Goal: Navigation & Orientation: Find specific page/section

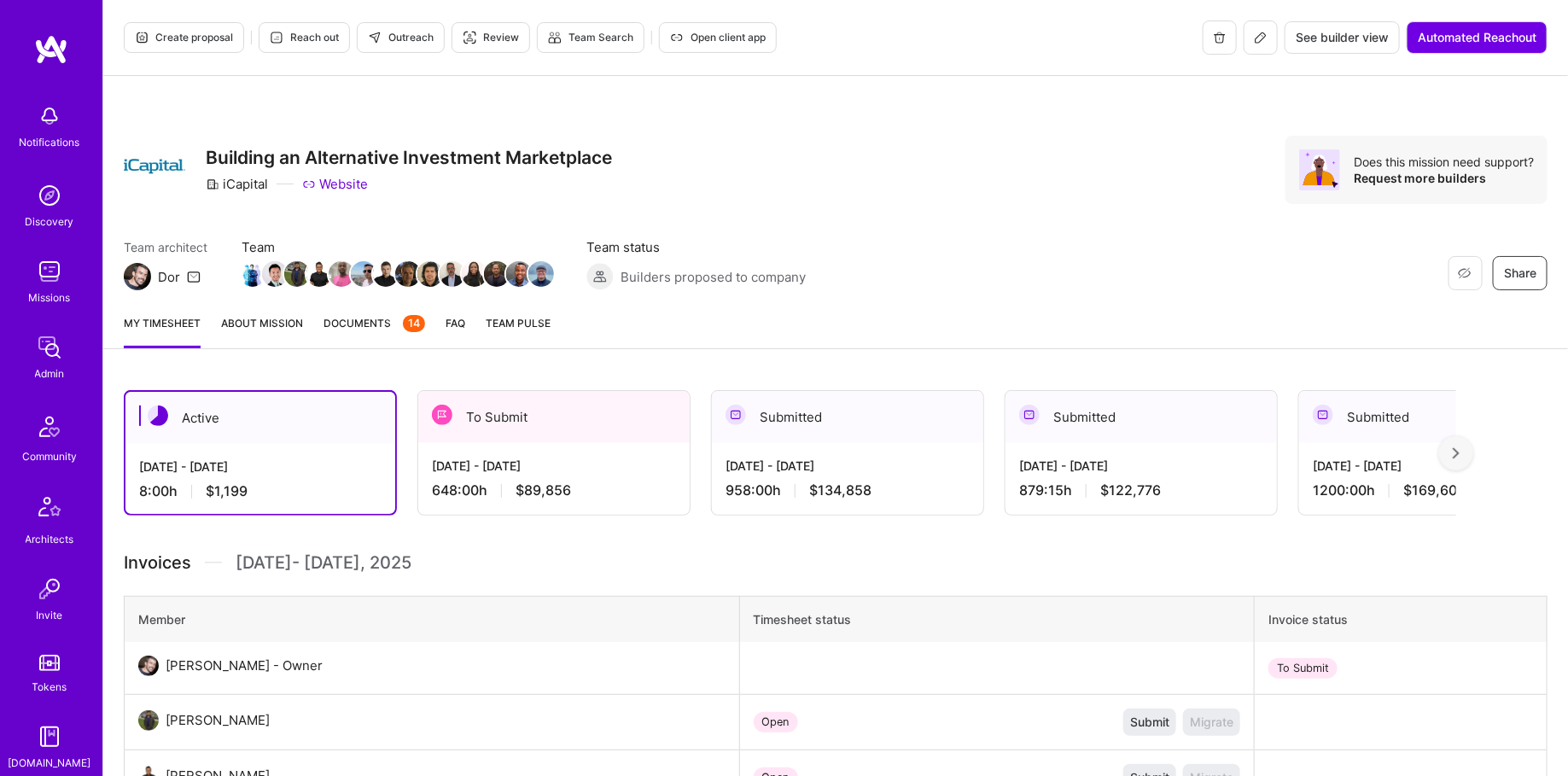
click at [476, 422] on div "To Submit" at bounding box center [554, 417] width 272 height 52
click at [1331, 34] on span "See builder view" at bounding box center [1342, 37] width 93 height 17
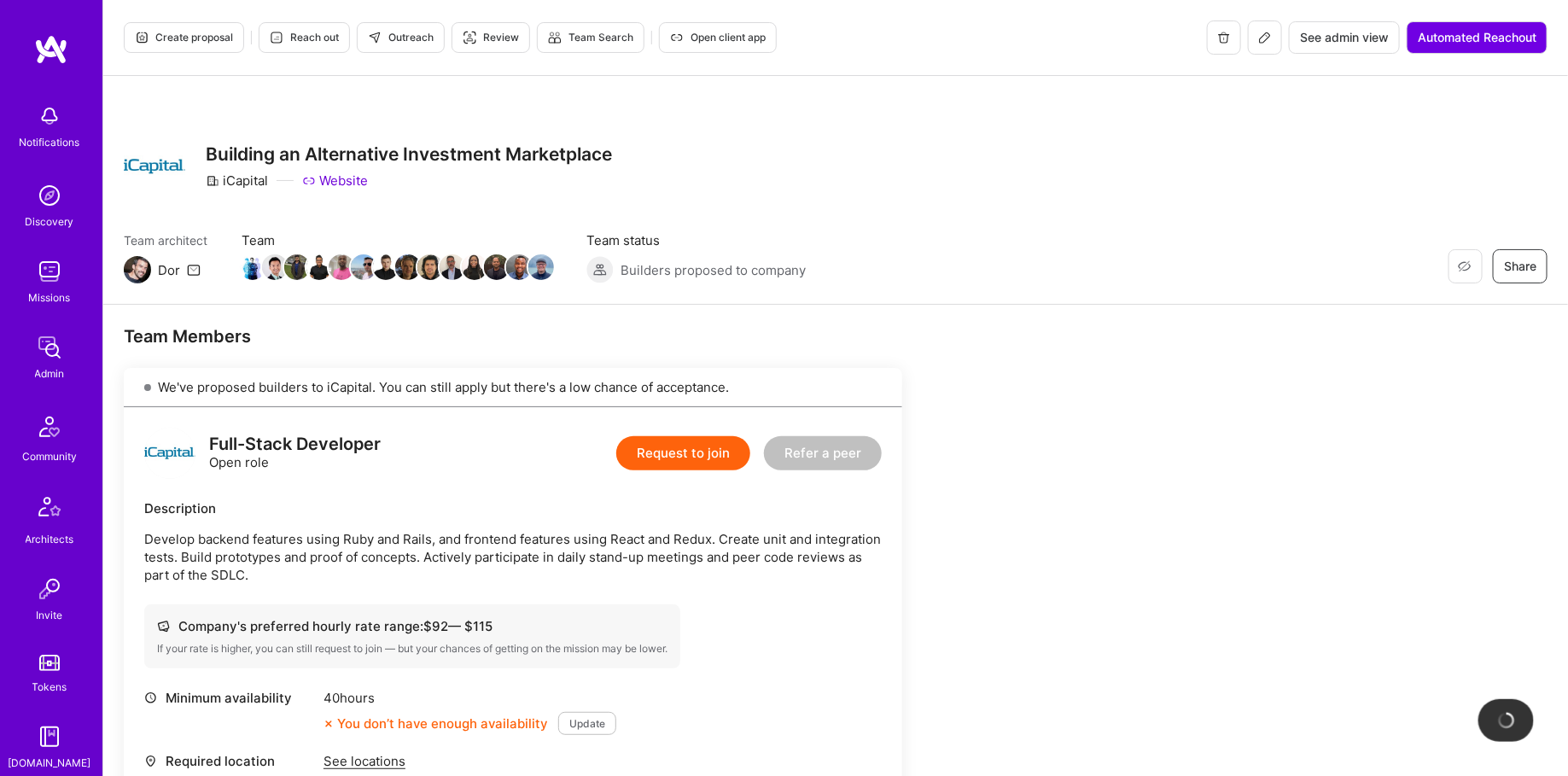
click at [1269, 33] on icon at bounding box center [1265, 37] width 14 height 14
click at [1332, 33] on span "See admin view" at bounding box center [1344, 37] width 88 height 17
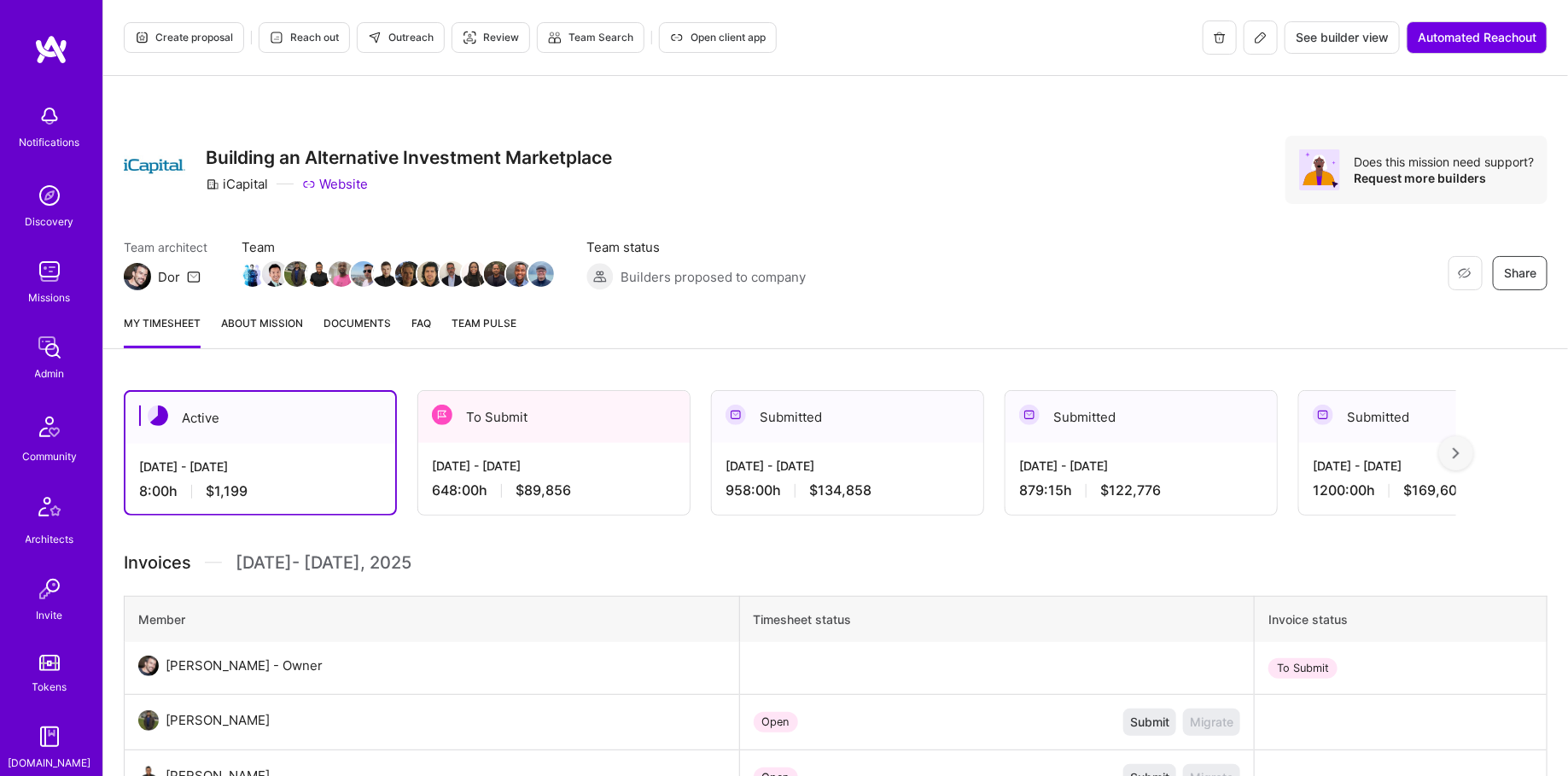
click at [610, 453] on div "[DATE] - [DATE] 648:00 h $89,856" at bounding box center [554, 477] width 272 height 70
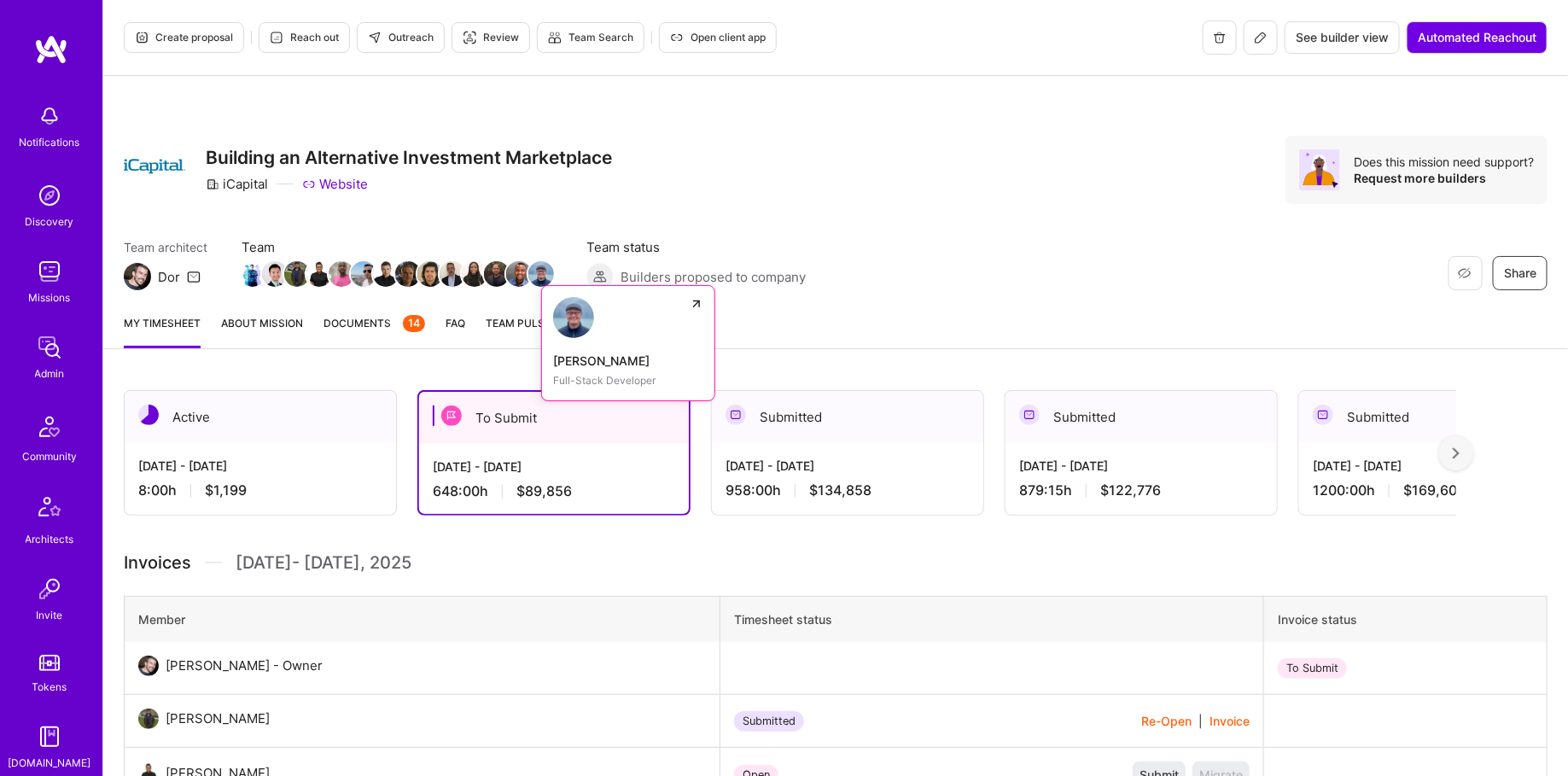
click at [541, 280] on img at bounding box center [542, 274] width 26 height 26
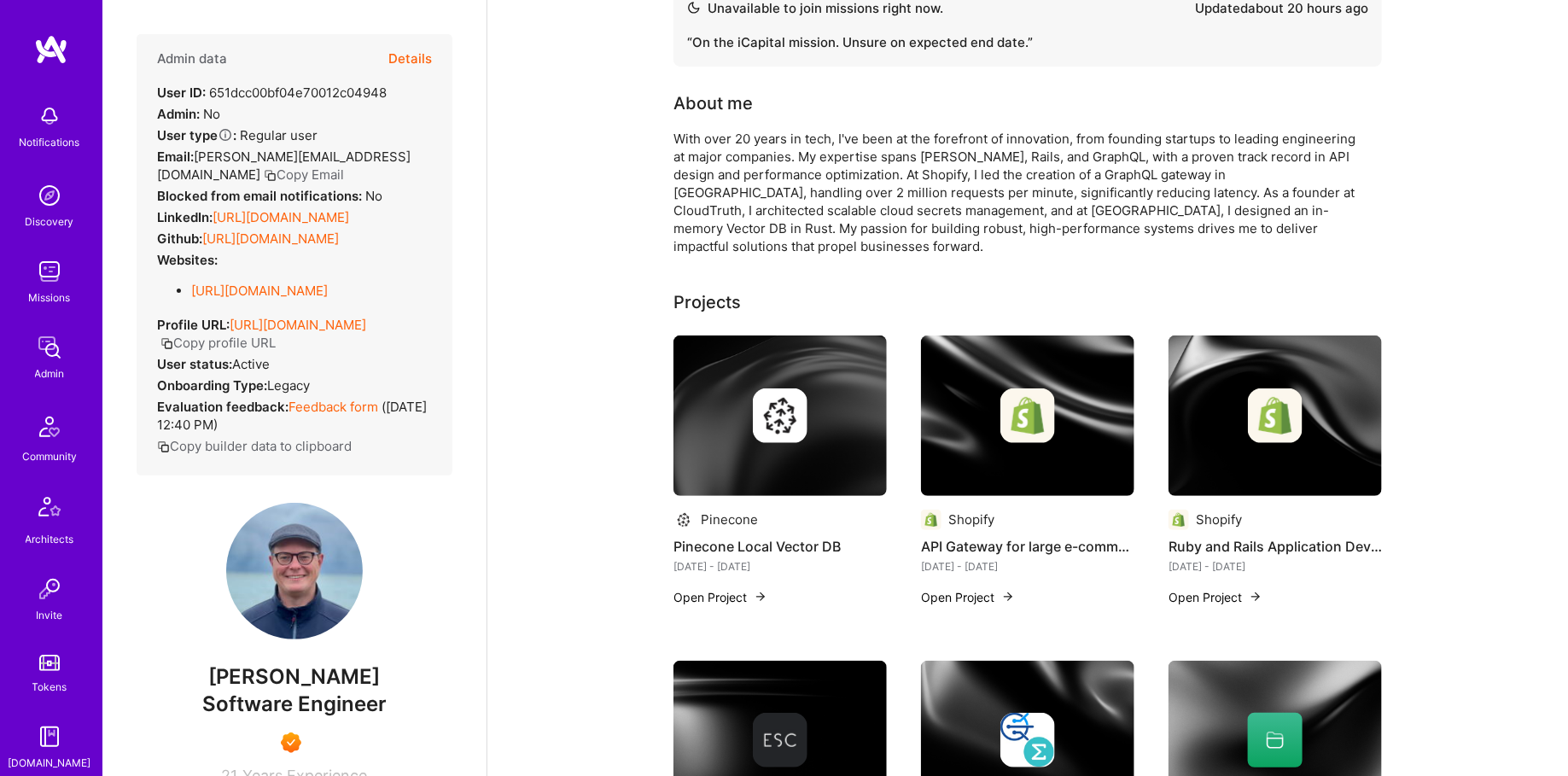
scroll to position [120, 0]
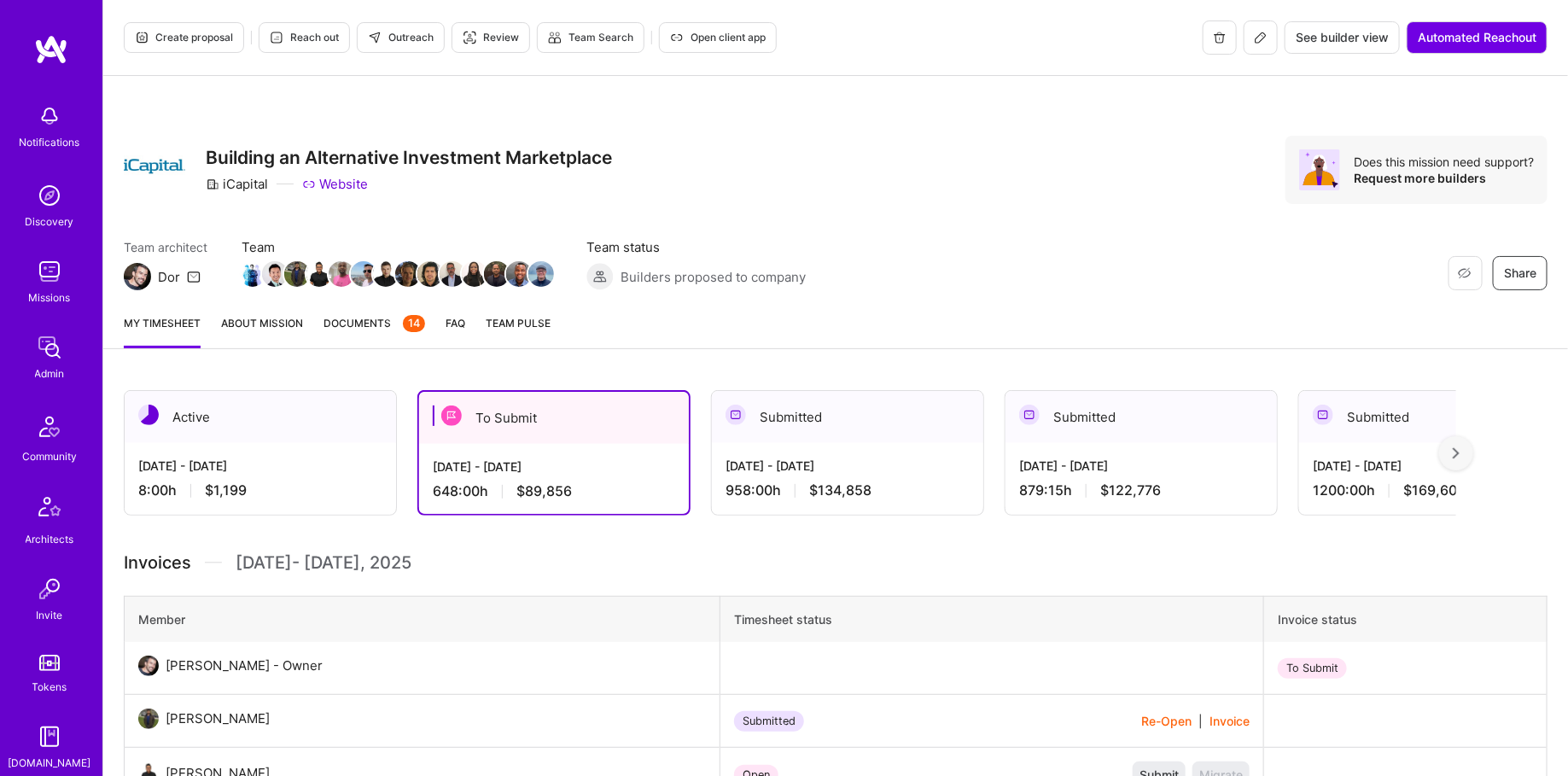
click at [1259, 33] on icon at bounding box center [1260, 37] width 14 height 14
